Goal: Task Accomplishment & Management: Use online tool/utility

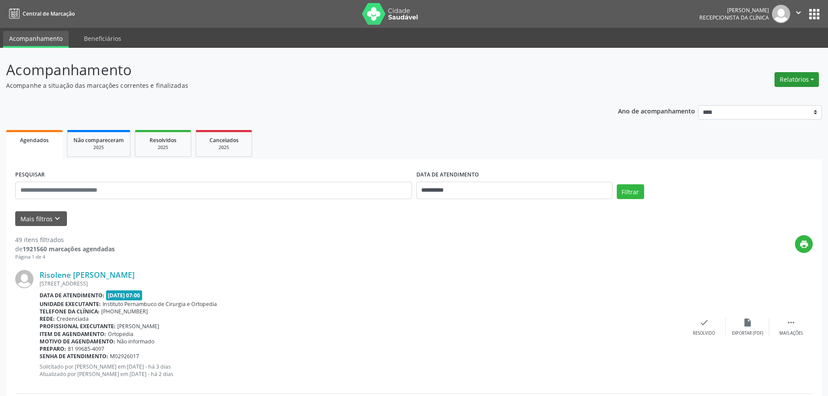
click at [804, 79] on button "Relatórios" at bounding box center [796, 79] width 44 height 15
click at [765, 95] on link "Agendamentos" at bounding box center [772, 98] width 93 height 12
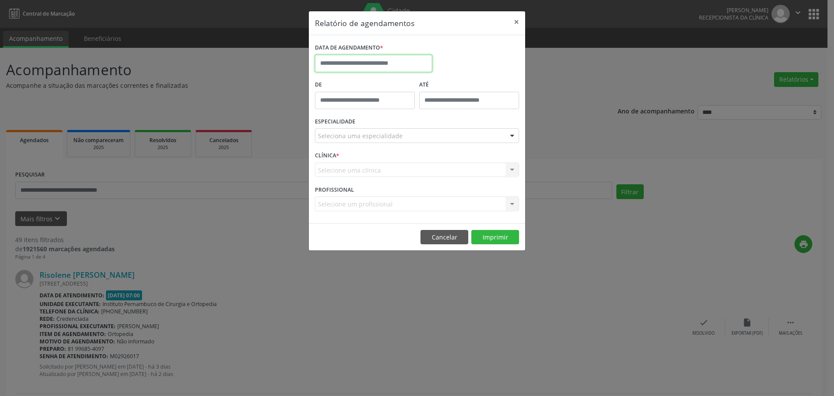
click at [409, 58] on input "text" at bounding box center [373, 63] width 117 height 17
click at [420, 125] on span "12" at bounding box center [419, 126] width 17 height 17
type input "**********"
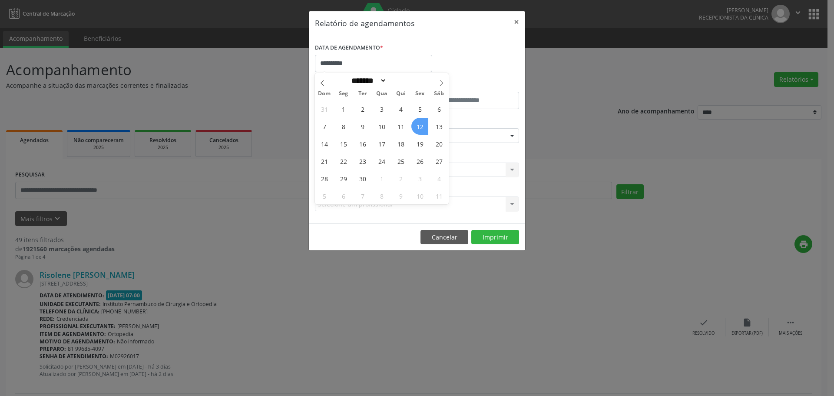
click at [420, 125] on span "12" at bounding box center [419, 126] width 17 height 17
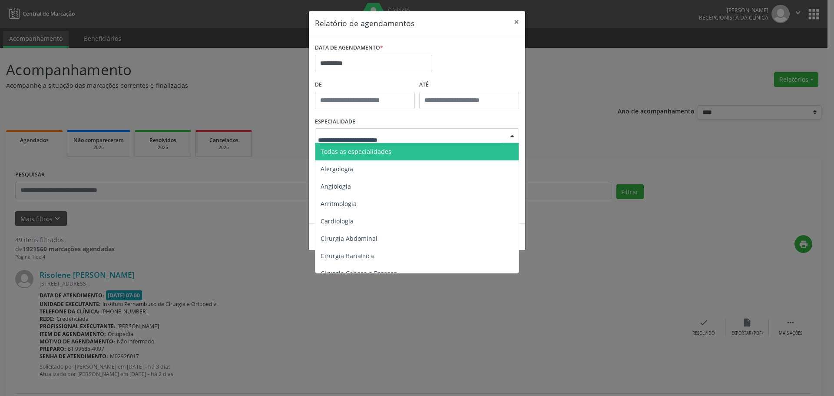
click at [396, 159] on span "Todas as especialidades" at bounding box center [417, 151] width 205 height 17
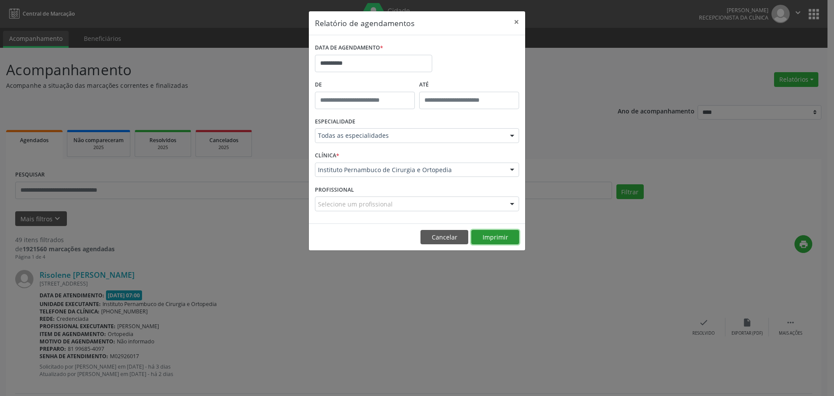
click at [499, 242] on button "Imprimir" at bounding box center [495, 237] width 48 height 15
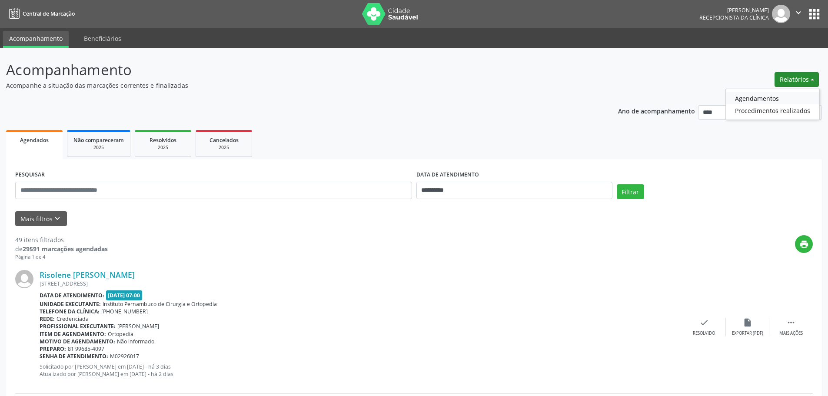
click at [779, 98] on link "Agendamentos" at bounding box center [772, 98] width 93 height 12
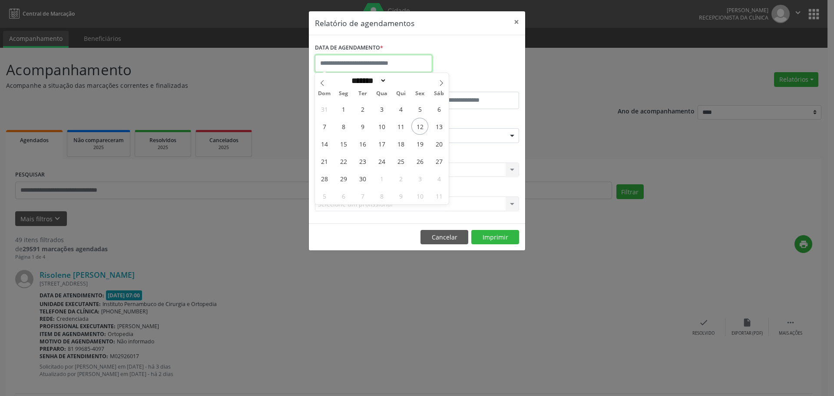
click at [418, 64] on input "text" at bounding box center [373, 63] width 117 height 17
click at [381, 145] on span "17" at bounding box center [381, 143] width 17 height 17
type input "**********"
click at [381, 145] on span "17" at bounding box center [381, 143] width 17 height 17
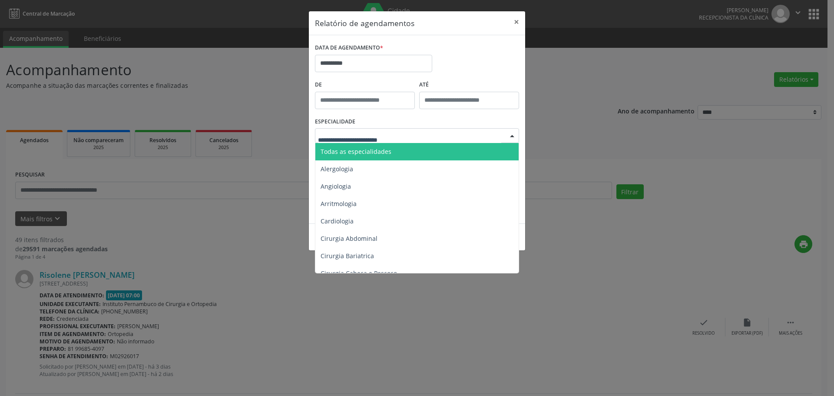
click at [390, 156] on span "Todas as especialidades" at bounding box center [417, 151] width 205 height 17
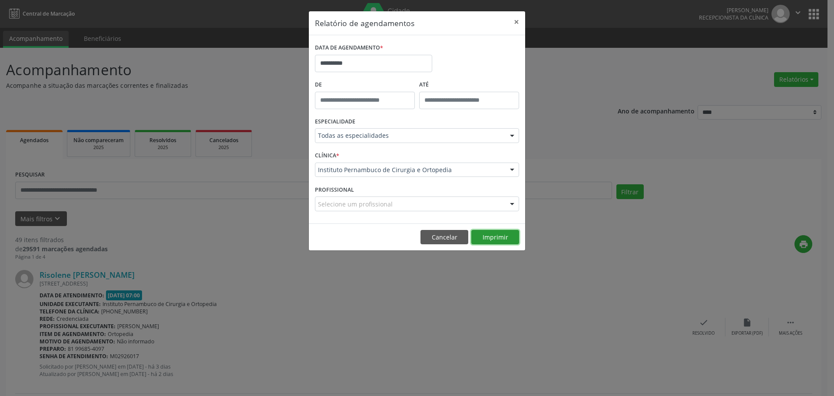
click at [506, 235] on button "Imprimir" at bounding box center [495, 237] width 48 height 15
